Goal: Task Accomplishment & Management: Use online tool/utility

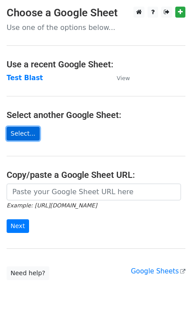
click at [21, 132] on link "Select..." at bounding box center [23, 134] width 33 height 14
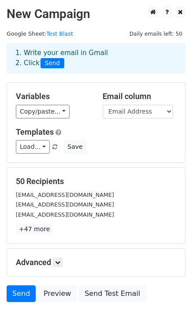
scroll to position [45, 0]
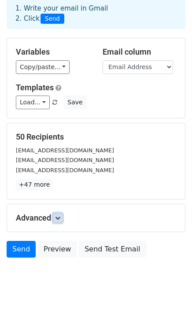
click at [58, 219] on icon at bounding box center [57, 218] width 5 height 5
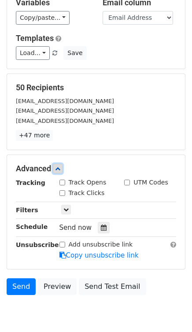
scroll to position [130, 0]
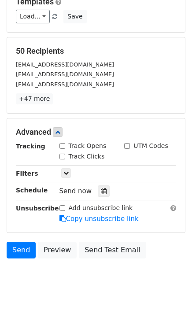
click at [93, 146] on label "Track Opens" at bounding box center [88, 145] width 38 height 9
click at [65, 146] on input "Track Opens" at bounding box center [63, 146] width 6 height 6
checkbox input "true"
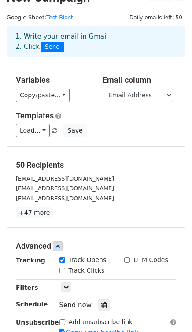
scroll to position [0, 0]
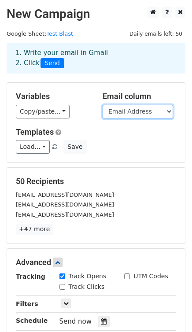
click at [162, 112] on select "Email Address Name Jabatan Property" at bounding box center [138, 112] width 71 height 14
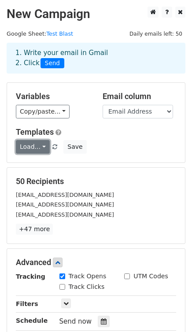
click at [39, 145] on link "Load..." at bounding box center [33, 147] width 34 height 14
click at [127, 144] on div "Load... No templates saved Save" at bounding box center [96, 147] width 174 height 14
click at [35, 149] on link "Load..." at bounding box center [33, 147] width 34 height 14
click at [100, 138] on div "Templates Load... No templates saved Save" at bounding box center [96, 140] width 174 height 27
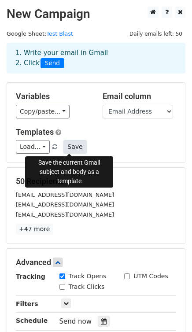
click at [66, 145] on button "Save" at bounding box center [74, 147] width 23 height 14
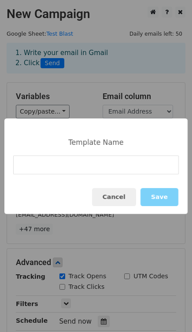
click at [73, 163] on input at bounding box center [96, 165] width 166 height 19
type input "Default 1"
click at [156, 197] on button "Save" at bounding box center [160, 197] width 38 height 18
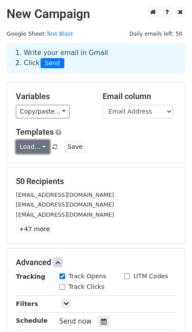
click at [34, 145] on link "Load..." at bounding box center [33, 147] width 34 height 14
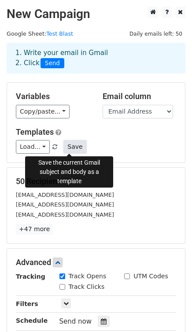
click at [69, 145] on button "Save" at bounding box center [74, 147] width 23 height 14
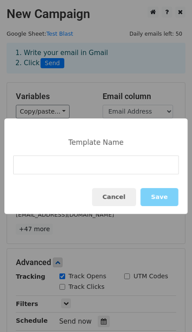
click at [74, 164] on input at bounding box center [96, 165] width 166 height 19
type input "Default 1"
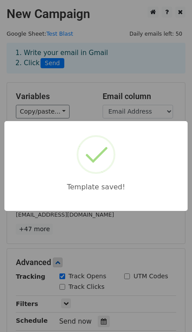
click at [107, 213] on div "Template saved!" at bounding box center [96, 166] width 192 height 332
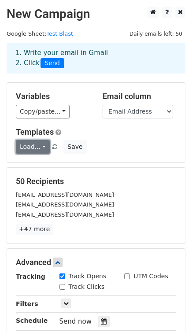
click at [35, 146] on link "Load..." at bounding box center [33, 147] width 34 height 14
